Goal: Check status: Check status

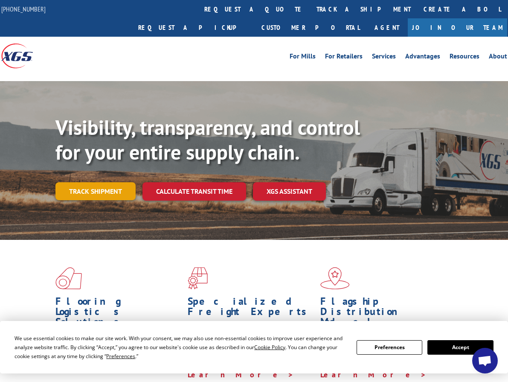
click at [100, 182] on link "Track shipment" at bounding box center [95, 191] width 80 height 18
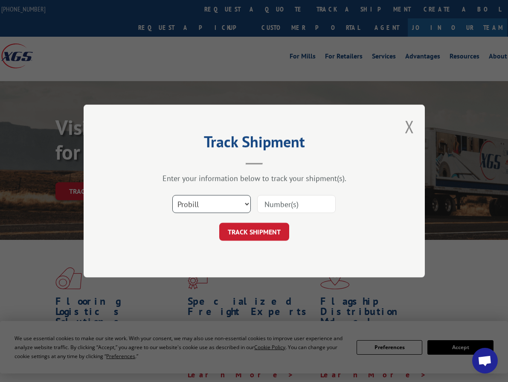
click at [237, 205] on select "Select category... Probill BOL PO" at bounding box center [211, 204] width 78 height 18
select select "po"
click at [172, 195] on select "Select category... Probill BOL PO" at bounding box center [211, 204] width 78 height 18
click at [284, 204] on input at bounding box center [296, 204] width 78 height 18
paste input "295286090"
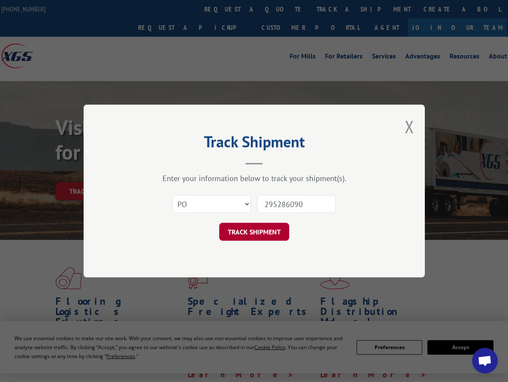
type input "295286090"
click at [244, 230] on button "TRACK SHIPMENT" at bounding box center [254, 232] width 70 height 18
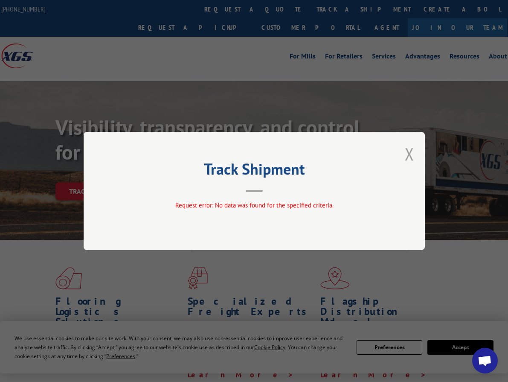
click at [411, 152] on button "Close modal" at bounding box center [409, 153] width 9 height 23
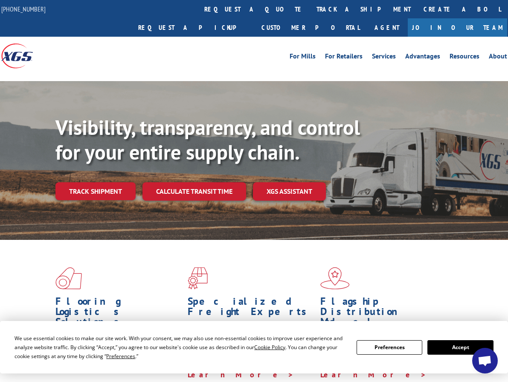
click at [246, 242] on div "Flooring Logistics Solutions As an industry carrier of choice, XGS has brought …" at bounding box center [254, 328] width 508 height 177
click at [91, 182] on link "Track shipment" at bounding box center [95, 191] width 80 height 18
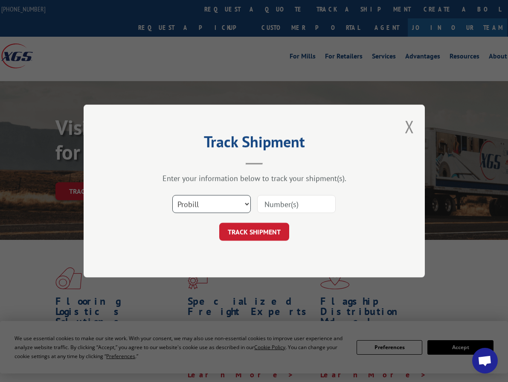
click at [220, 202] on select "Select category... Probill BOL PO" at bounding box center [211, 204] width 78 height 18
select select "bol"
click at [172, 195] on select "Select category... Probill BOL PO" at bounding box center [211, 204] width 78 height 18
click at [273, 206] on input at bounding box center [296, 204] width 78 height 18
paste input "6016773"
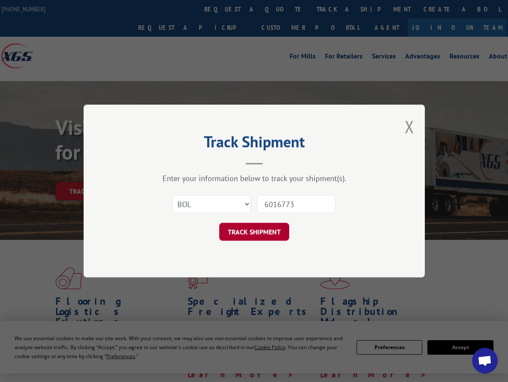
type input "6016773"
click at [247, 230] on button "TRACK SHIPMENT" at bounding box center [254, 232] width 70 height 18
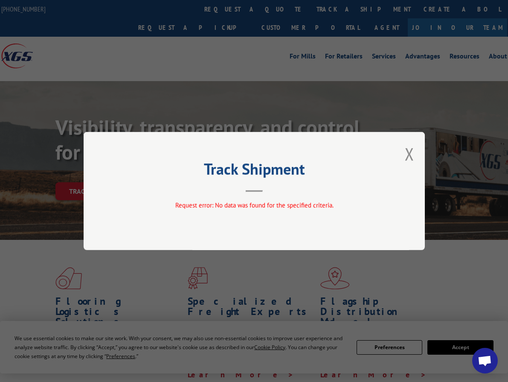
click at [409, 154] on button "Close modal" at bounding box center [409, 153] width 9 height 23
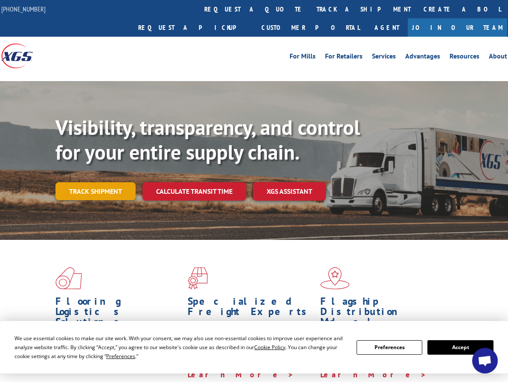
click at [85, 182] on link "Track shipment" at bounding box center [95, 191] width 80 height 18
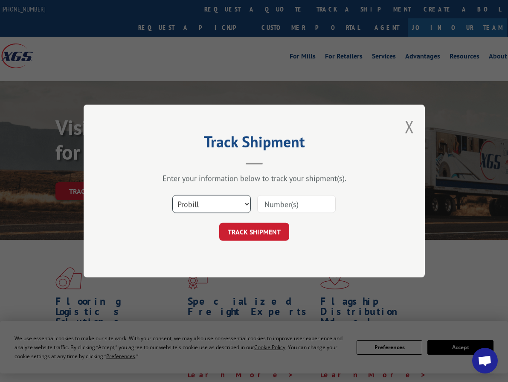
click at [204, 203] on select "Select category... Probill BOL PO" at bounding box center [211, 204] width 78 height 18
select select "po"
click at [172, 195] on select "Select category... Probill BOL PO" at bounding box center [211, 204] width 78 height 18
drag, startPoint x: 299, startPoint y: 200, endPoint x: 279, endPoint y: 218, distance: 27.2
click at [299, 200] on input at bounding box center [296, 204] width 78 height 18
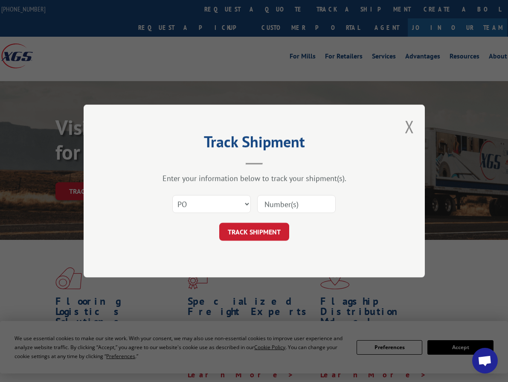
paste input "6016773"
type input "6016773"
click at [243, 233] on button "TRACK SHIPMENT" at bounding box center [254, 232] width 70 height 18
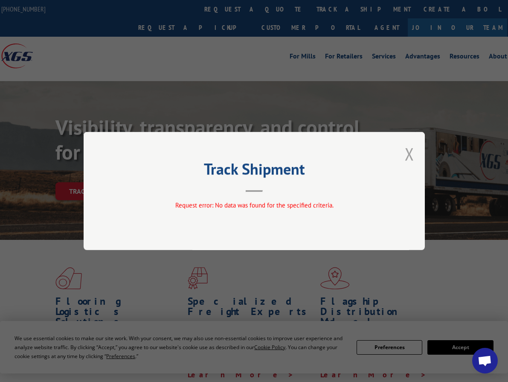
click at [409, 151] on button "Close modal" at bounding box center [409, 153] width 9 height 23
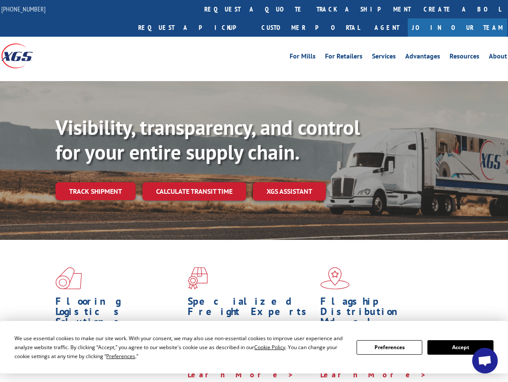
click at [447, 345] on button "Accept" at bounding box center [460, 347] width 66 height 15
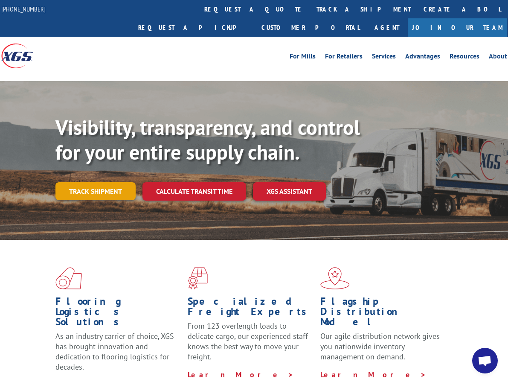
click at [96, 182] on link "Track shipment" at bounding box center [95, 191] width 80 height 18
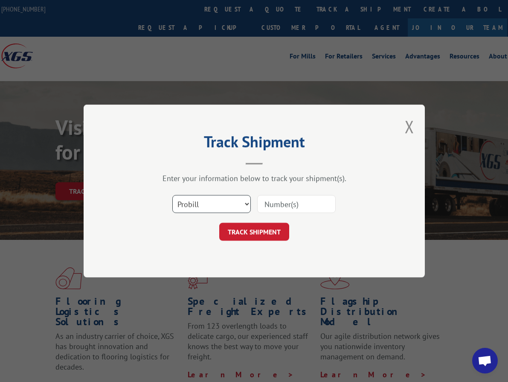
click at [229, 208] on select "Select category... Probill BOL PO" at bounding box center [211, 204] width 78 height 18
select select "po"
click at [172, 195] on select "Select category... Probill BOL PO" at bounding box center [211, 204] width 78 height 18
click at [287, 204] on input at bounding box center [296, 204] width 78 height 18
paste input "295369753"
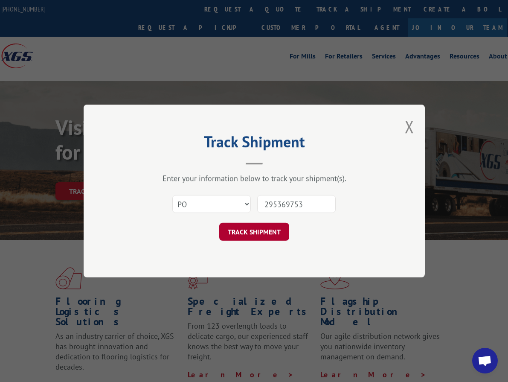
type input "295369753"
click at [256, 229] on button "TRACK SHIPMENT" at bounding box center [254, 232] width 70 height 18
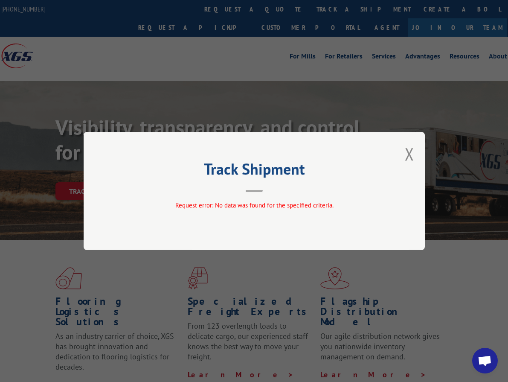
click at [409, 154] on button "Close modal" at bounding box center [409, 153] width 9 height 23
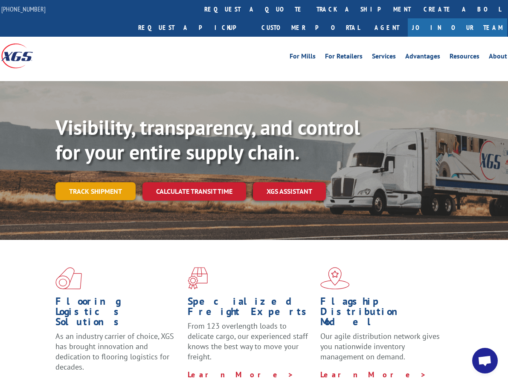
drag, startPoint x: 97, startPoint y: 162, endPoint x: 98, endPoint y: 167, distance: 5.1
click at [97, 162] on div "Visibility, transparency, and control for your entire supply chain. Track shipm…" at bounding box center [281, 174] width 453 height 119
click at [96, 182] on link "Track shipment" at bounding box center [95, 191] width 80 height 18
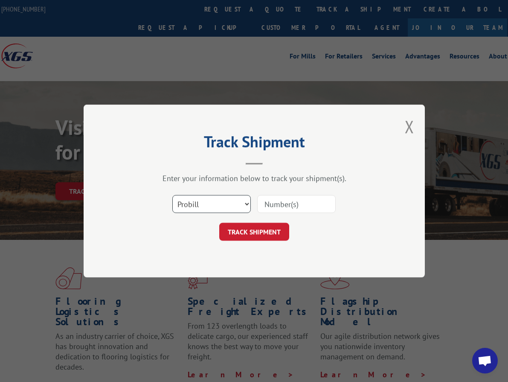
click at [221, 207] on select "Select category... Probill BOL PO" at bounding box center [211, 204] width 78 height 18
select select "po"
click at [172, 195] on select "Select category... Probill BOL PO" at bounding box center [211, 204] width 78 height 18
click at [268, 210] on input at bounding box center [296, 204] width 78 height 18
click at [303, 206] on input at bounding box center [296, 204] width 78 height 18
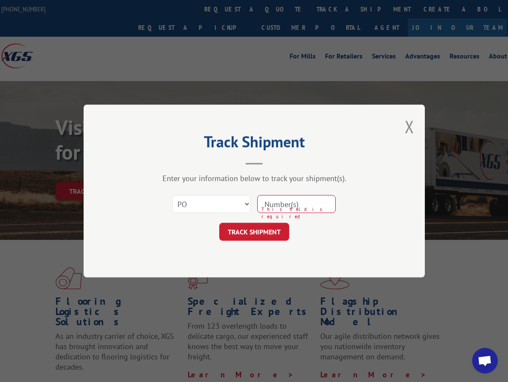
paste input "295372149"
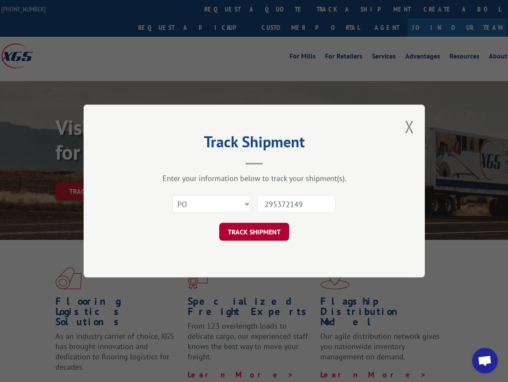
type input "295372149"
click at [247, 234] on button "TRACK SHIPMENT" at bounding box center [254, 232] width 70 height 18
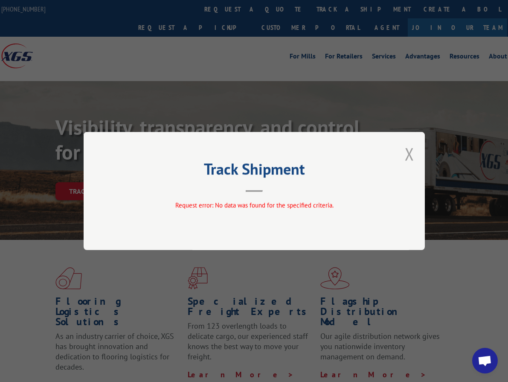
click at [415, 154] on div "Track Shipment Request error: No data was found for the specified criteria." at bounding box center [254, 191] width 341 height 118
click at [409, 155] on button "Close modal" at bounding box center [409, 153] width 9 height 23
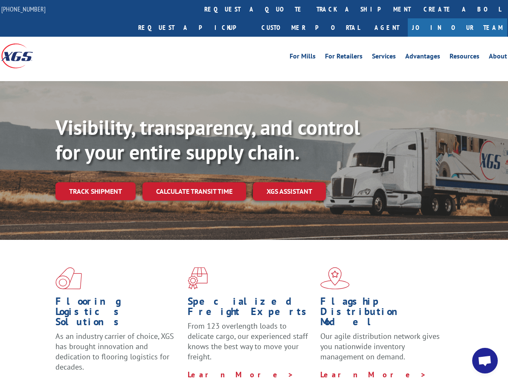
click at [113, 182] on link "Track shipment" at bounding box center [95, 191] width 80 height 18
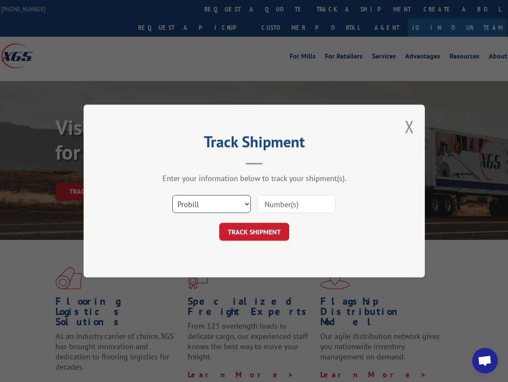
click at [228, 203] on select "Select category... Probill BOL PO" at bounding box center [211, 204] width 78 height 18
select select "po"
click at [172, 195] on select "Select category... Probill BOL PO" at bounding box center [211, 204] width 78 height 18
click at [280, 206] on input at bounding box center [296, 204] width 78 height 18
paste input "295372149"
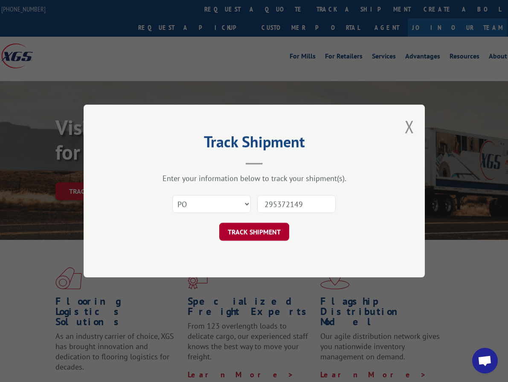
type input "295372149"
click at [249, 227] on button "TRACK SHIPMENT" at bounding box center [254, 232] width 70 height 18
